Goal: Task Accomplishment & Management: Use online tool/utility

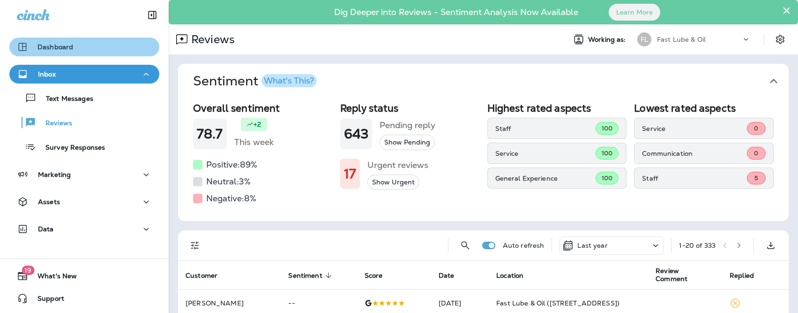
click at [89, 51] on div "Dashboard" at bounding box center [84, 46] width 135 height 11
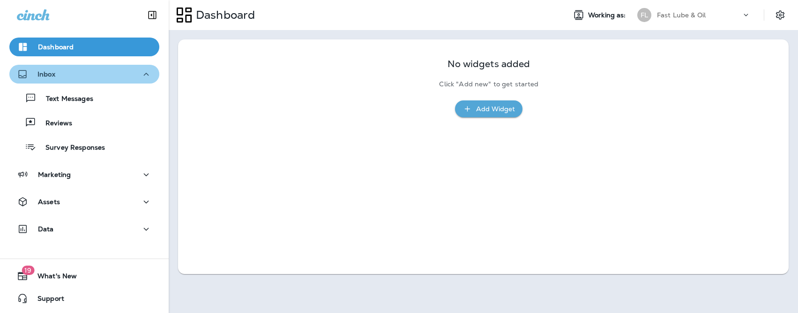
click at [82, 72] on div "Inbox" at bounding box center [84, 74] width 135 height 12
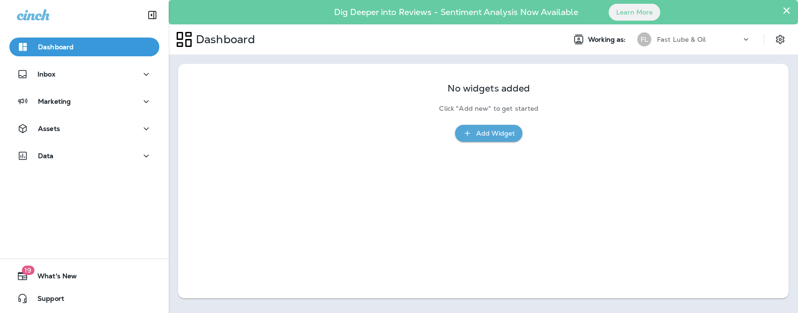
drag, startPoint x: 85, startPoint y: 91, endPoint x: 83, endPoint y: 84, distance: 7.3
click at [84, 90] on div "Dashboard Inbox Marketing Assets Data" at bounding box center [84, 103] width 169 height 150
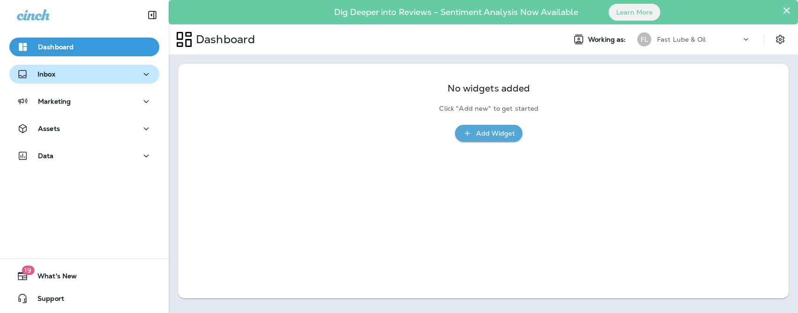
click at [84, 80] on button "Inbox" at bounding box center [84, 74] width 150 height 19
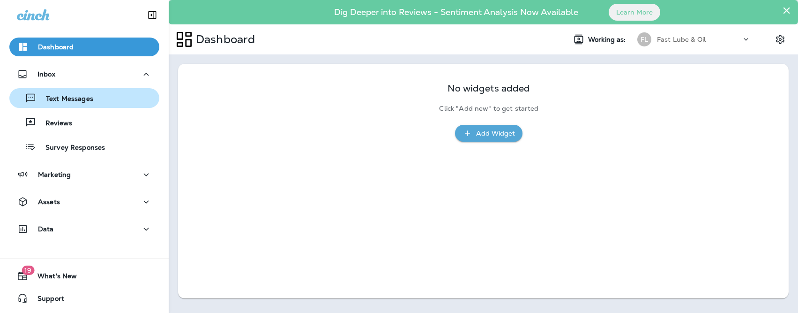
click at [84, 96] on p "Text Messages" at bounding box center [65, 99] width 57 height 9
